Goal: Navigation & Orientation: Find specific page/section

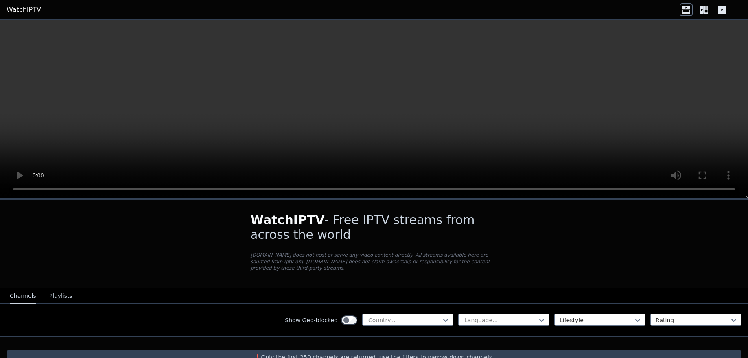
scroll to position [13, 0]
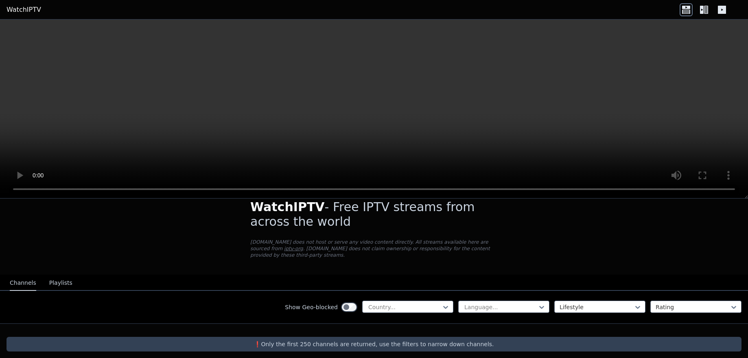
click at [59, 275] on button "Playlists" at bounding box center [60, 282] width 23 height 15
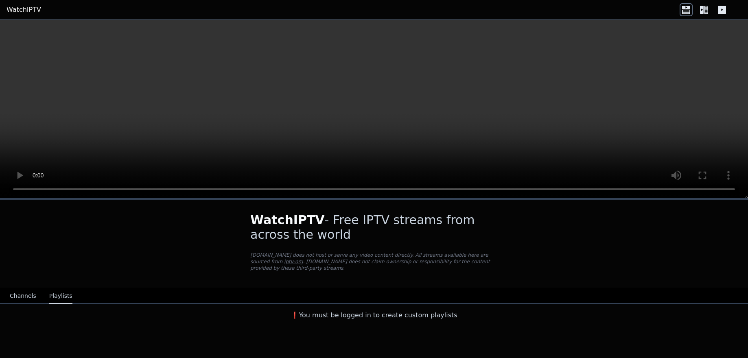
scroll to position [0, 0]
click at [18, 292] on button "Channels" at bounding box center [23, 295] width 26 height 15
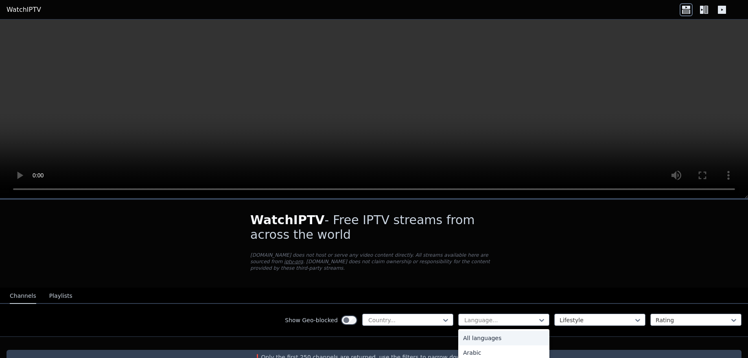
click at [495, 316] on div at bounding box center [500, 320] width 74 height 8
click at [705, 10] on icon at bounding box center [703, 9] width 13 height 13
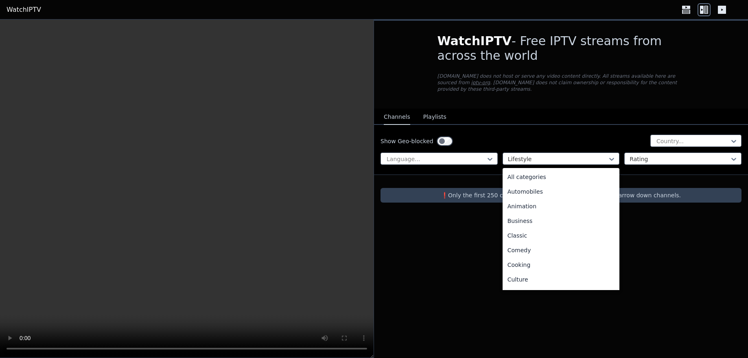
click at [520, 155] on div at bounding box center [558, 159] width 100 height 8
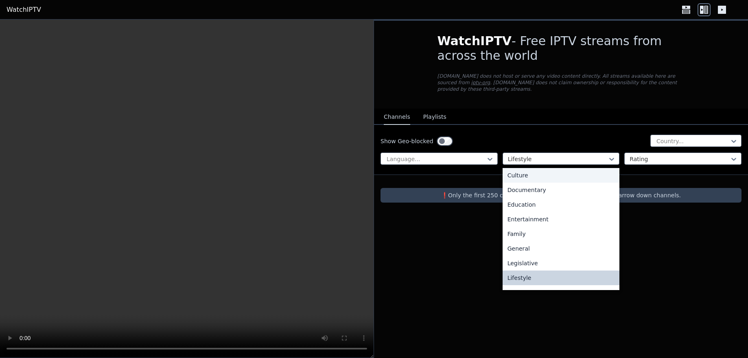
click at [522, 175] on div "Culture" at bounding box center [560, 175] width 117 height 15
